Goal: Navigation & Orientation: Find specific page/section

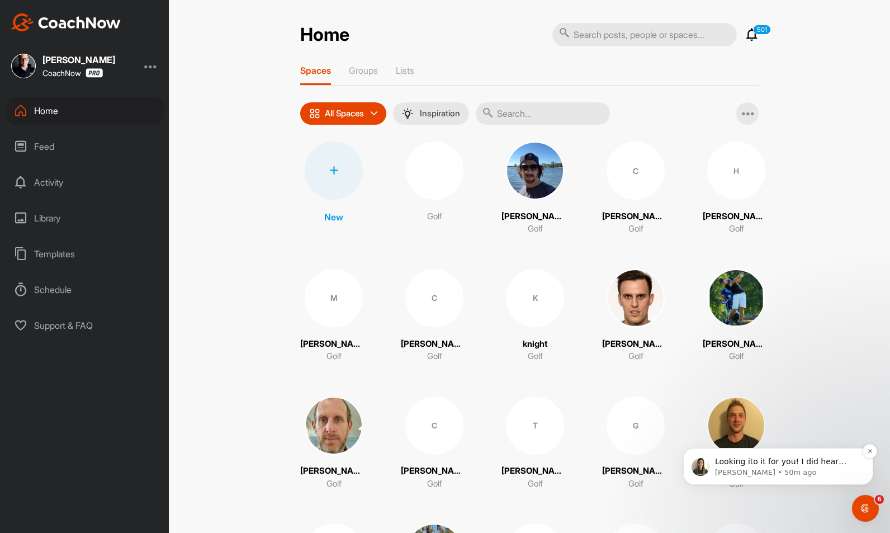
click at [791, 451] on div "Looking ito it for you! I did hear about this from one of your users [DATE] and…" at bounding box center [778, 466] width 190 height 37
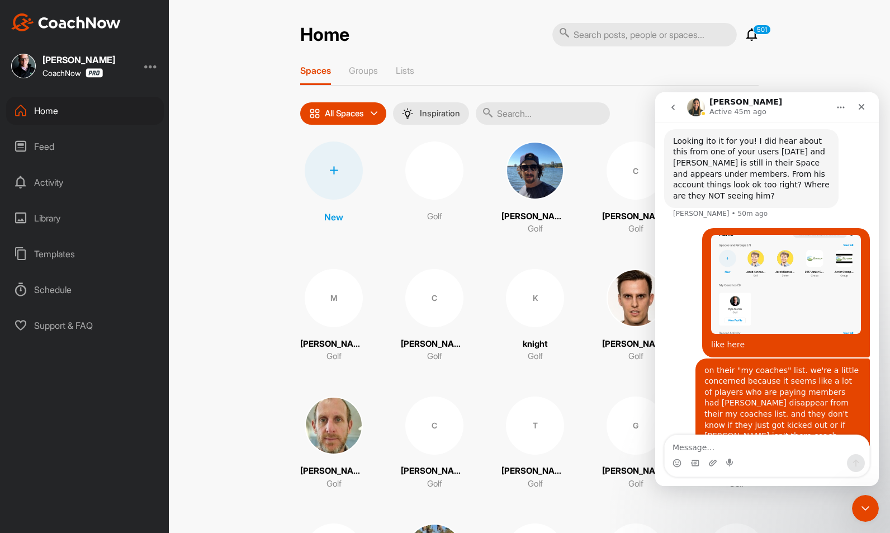
scroll to position [394, 0]
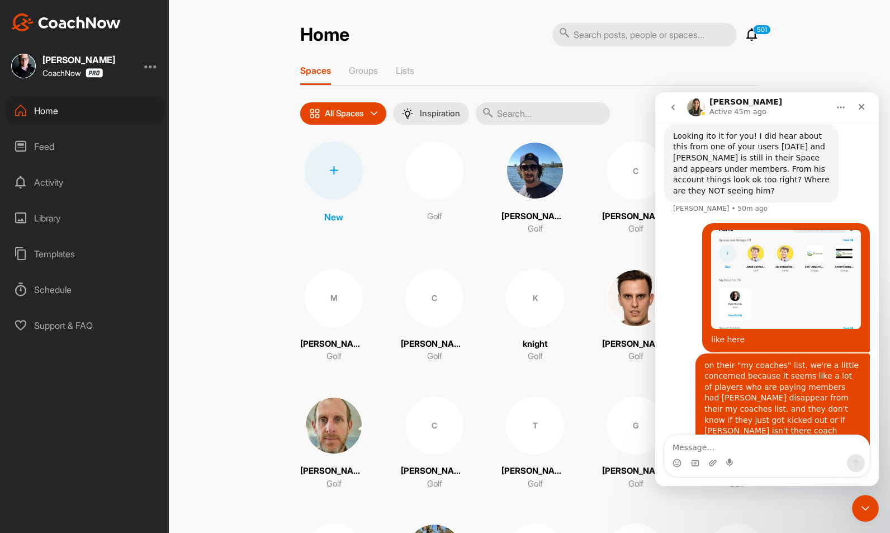
click at [748, 230] on img "Kyle says…" at bounding box center [786, 279] width 150 height 99
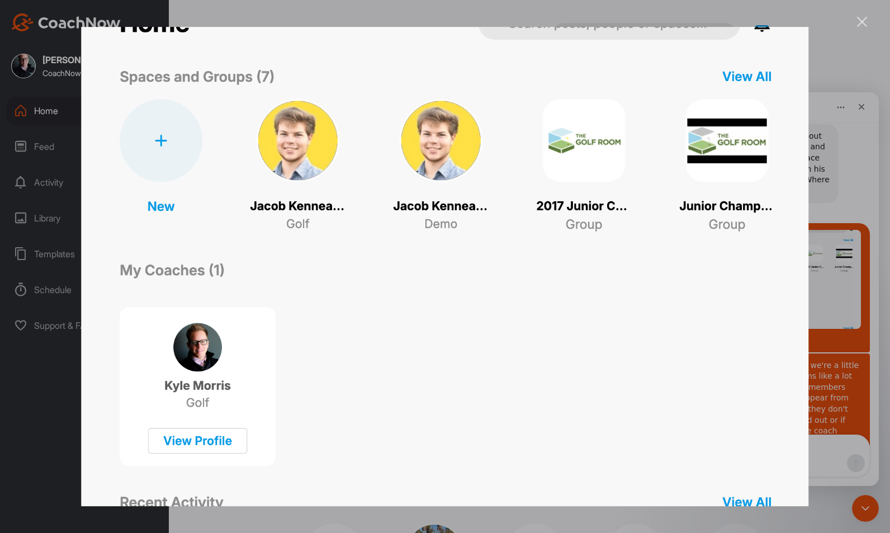
click at [481, 268] on img "Close" at bounding box center [444, 267] width 727 height 480
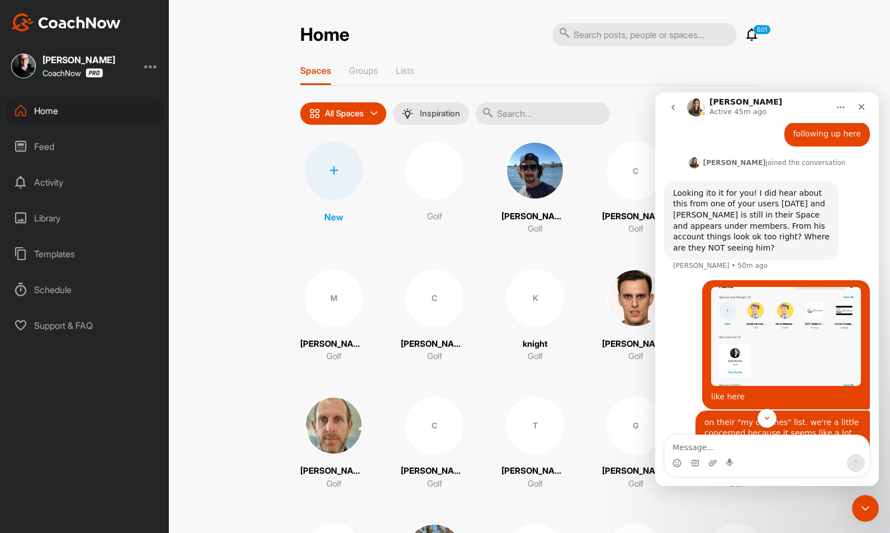
scroll to position [394, 0]
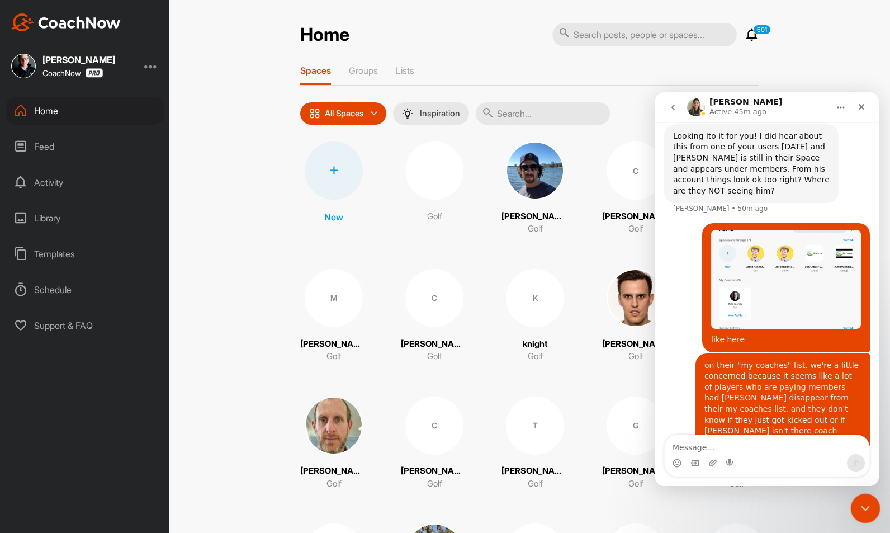
click at [866, 506] on icon "Close Intercom Messenger" at bounding box center [863, 506] width 13 height 13
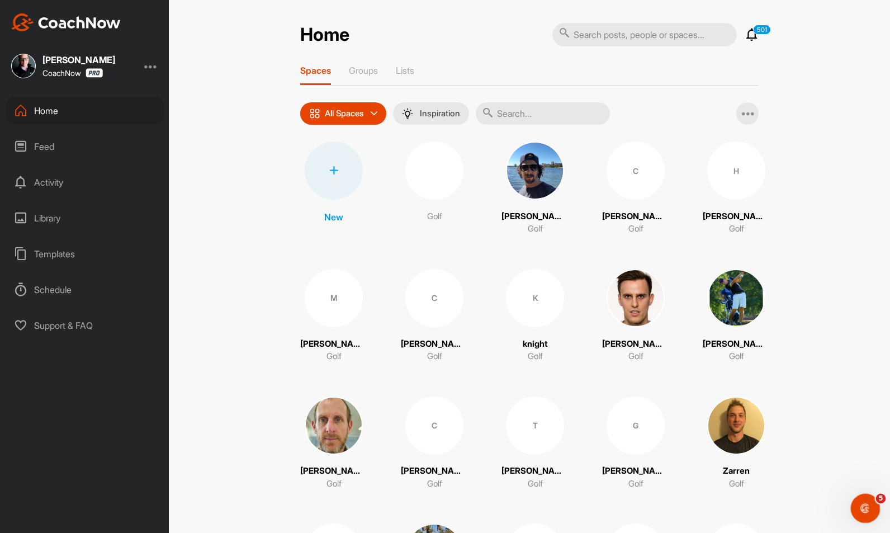
click at [868, 502] on icon "Open Intercom Messenger" at bounding box center [864, 506] width 18 height 18
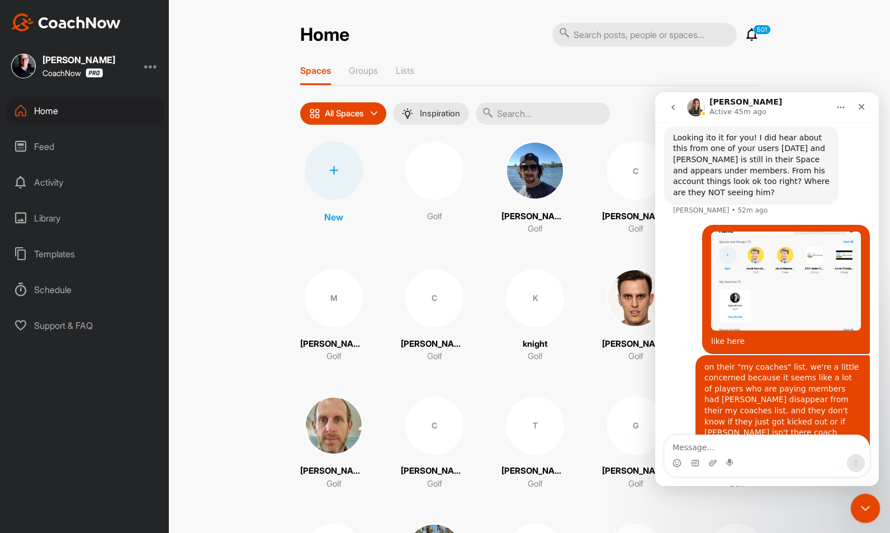
click at [870, 506] on icon "Close Intercom Messenger" at bounding box center [863, 506] width 13 height 13
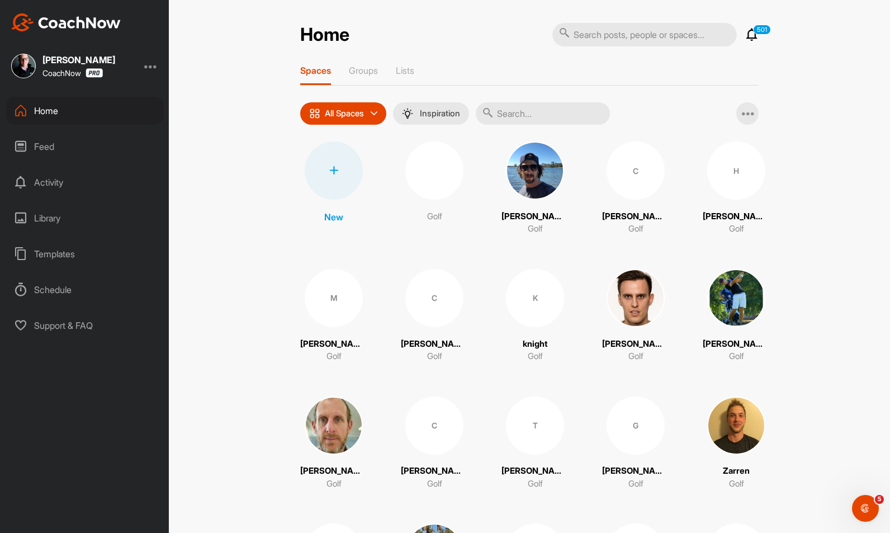
click at [864, 491] on div "Home 501 Notifications Invitations [DATE] [PERSON_NAME] joined space 33 m • [PE…" at bounding box center [529, 266] width 721 height 533
drag, startPoint x: 860, startPoint y: 499, endPoint x: 1714, endPoint y: 986, distance: 982.9
click at [860, 497] on div "Open Intercom Messenger" at bounding box center [863, 506] width 37 height 37
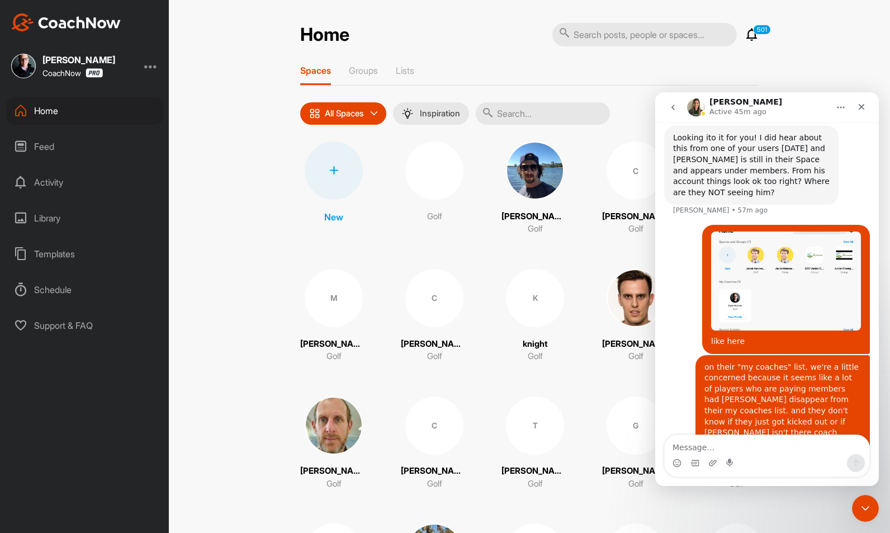
click at [623, 35] on input "text" at bounding box center [644, 34] width 184 height 23
click at [146, 63] on div at bounding box center [150, 65] width 13 height 13
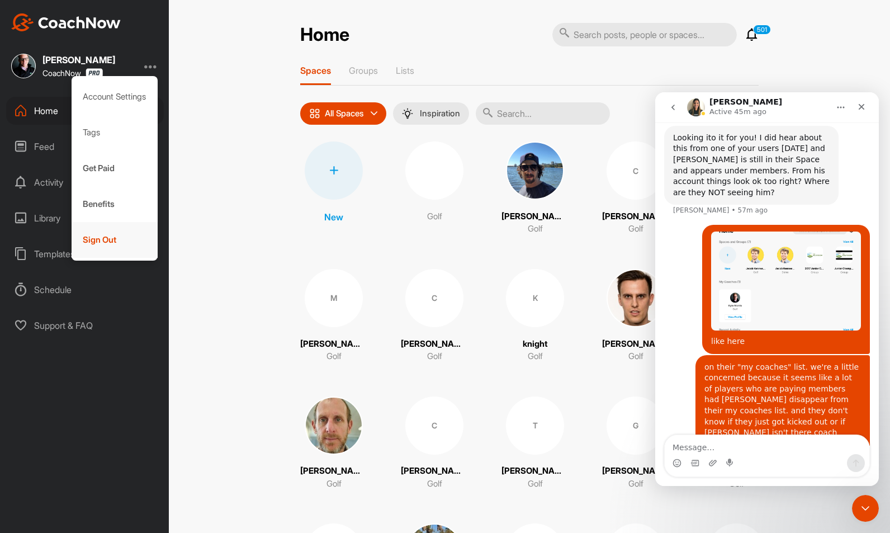
click at [94, 238] on div "Sign Out" at bounding box center [115, 240] width 87 height 36
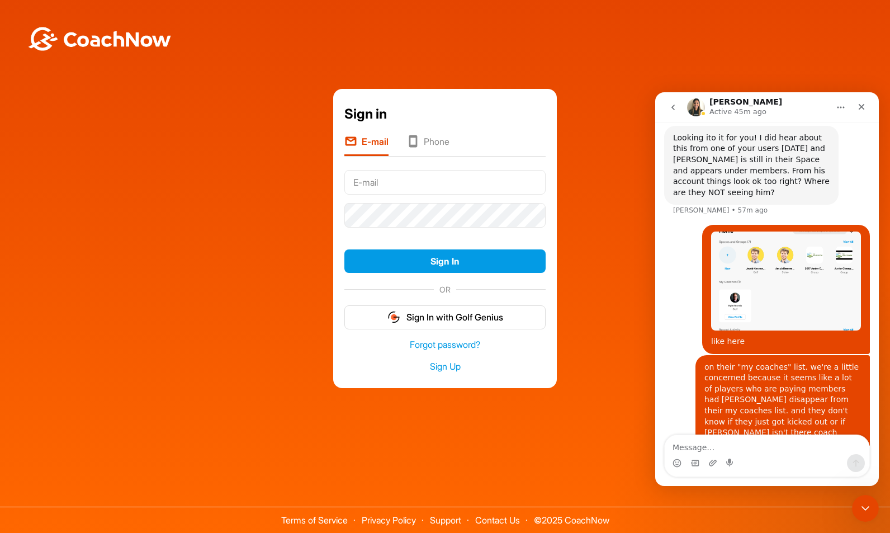
click at [443, 182] on input "text" at bounding box center [444, 182] width 201 height 25
type input "[EMAIL_ADDRESS][DOMAIN_NAME]"
click at [344, 249] on button "Sign In" at bounding box center [444, 261] width 201 height 24
